Goal: Check status: Check status

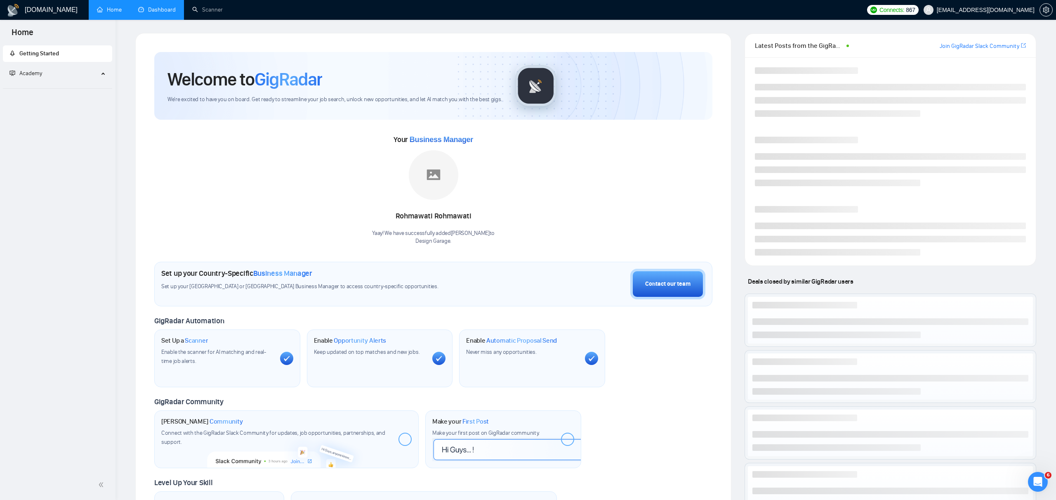
click at [153, 7] on link "Dashboard" at bounding box center [157, 9] width 38 height 7
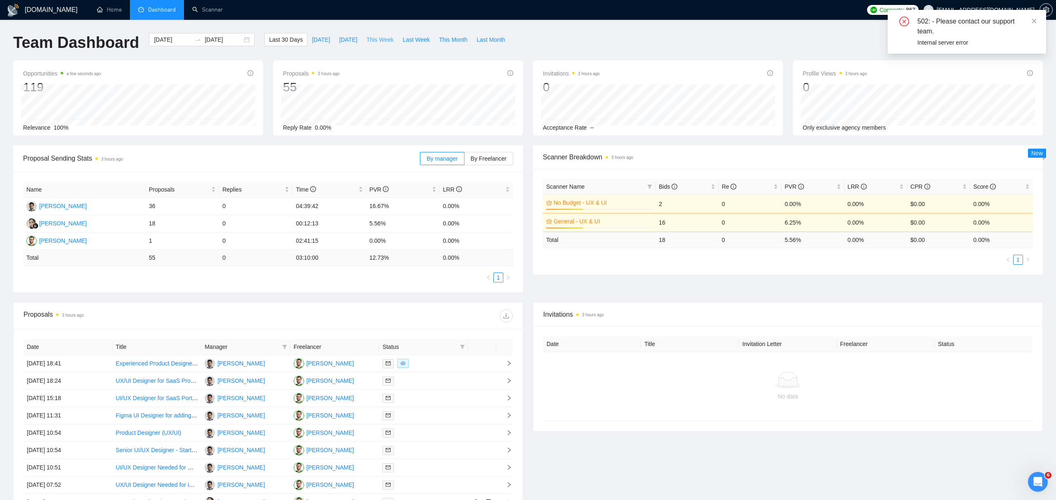
click at [372, 41] on span "This Week" at bounding box center [379, 39] width 27 height 9
type input "[DATE]"
click at [246, 38] on div "[DATE] [DATE]" at bounding box center [202, 39] width 106 height 13
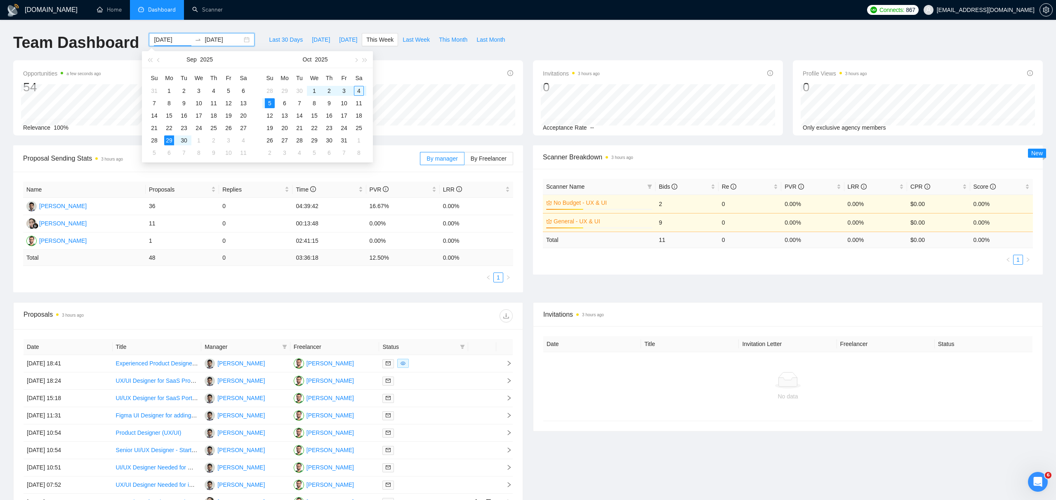
click at [242, 38] on div "[DATE] [DATE]" at bounding box center [202, 39] width 106 height 13
type input "[DATE]"
click at [346, 92] on div "3" at bounding box center [344, 91] width 10 height 10
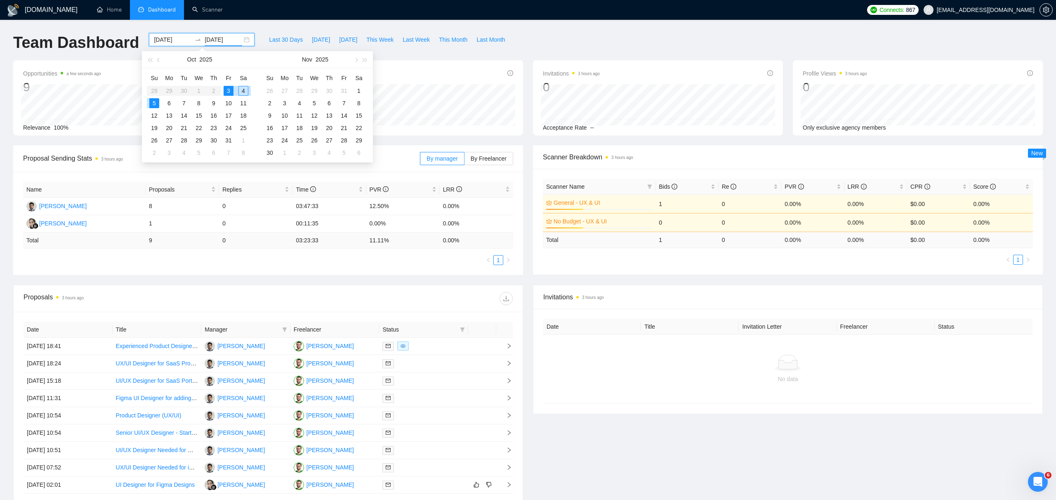
type input "[DATE]"
click at [229, 88] on div "3" at bounding box center [229, 91] width 10 height 10
click at [317, 38] on span "[DATE]" at bounding box center [321, 39] width 18 height 9
type input "[DATE]"
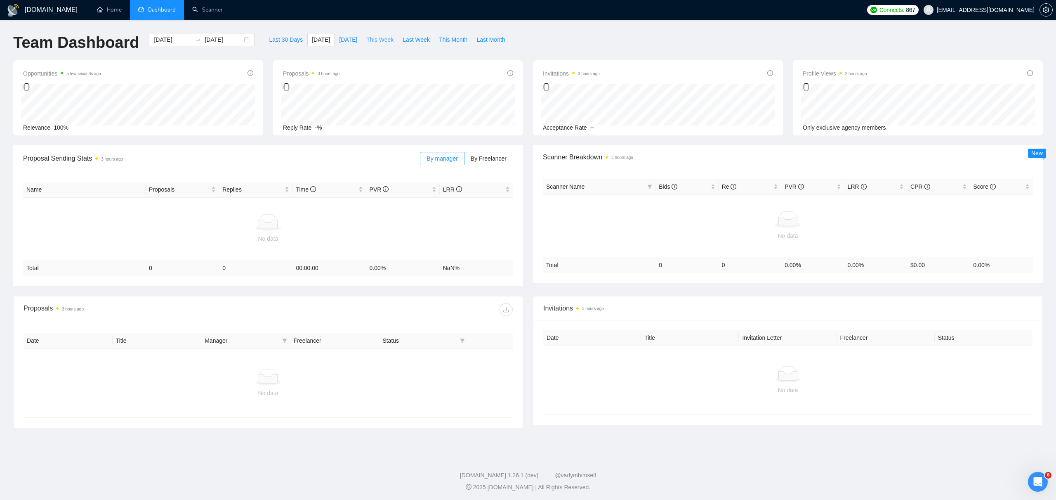
click at [385, 39] on span "This Week" at bounding box center [379, 39] width 27 height 9
type input "[DATE]"
